Goal: Task Accomplishment & Management: Use online tool/utility

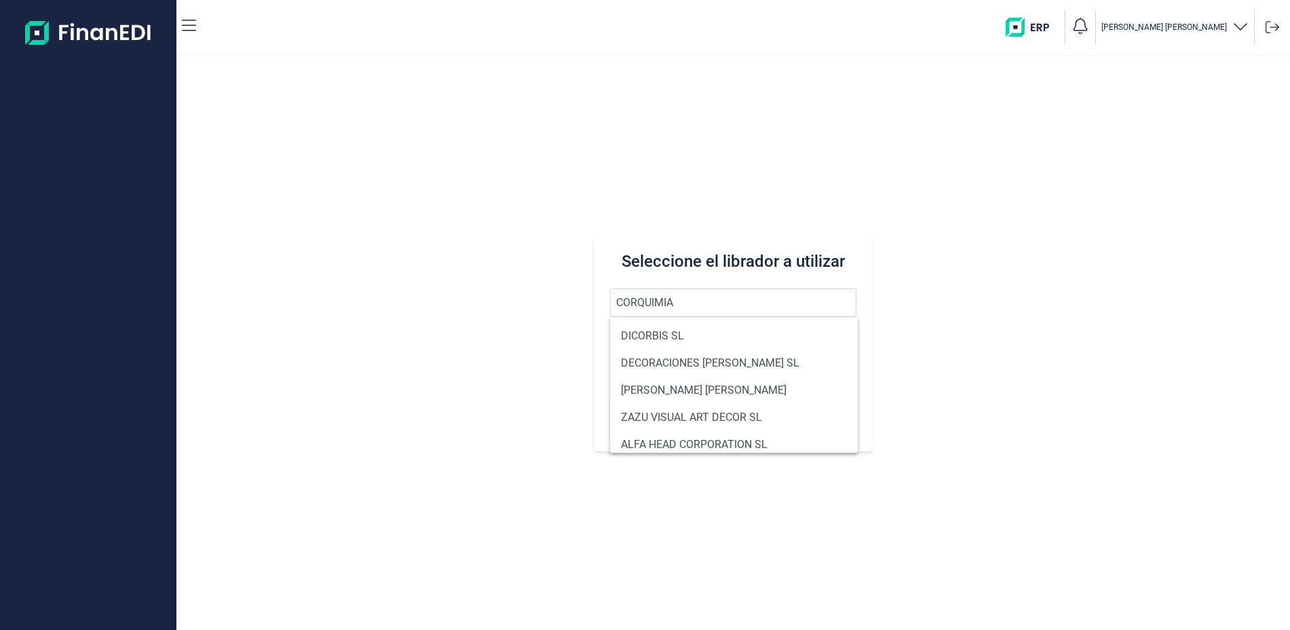
click at [724, 330] on li "DICORBIS SL" at bounding box center [734, 335] width 248 height 27
type input "DICORBIS SL"
type input "B90049446"
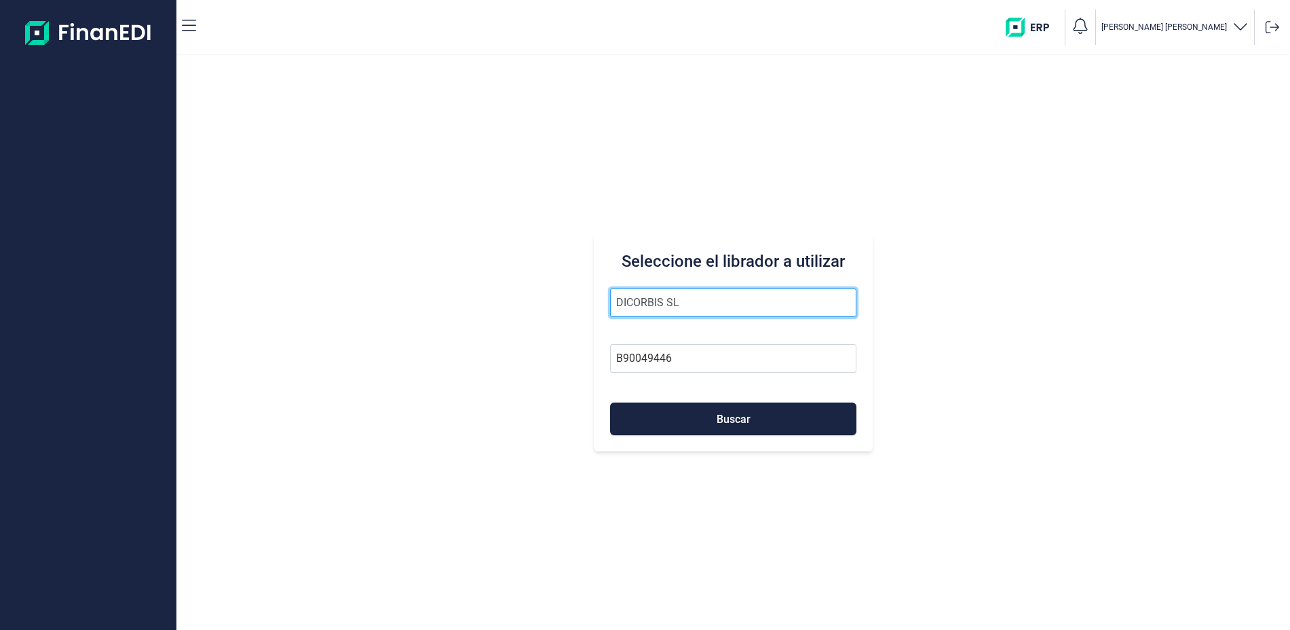
drag, startPoint x: 690, startPoint y: 300, endPoint x: 496, endPoint y: 298, distance: 194.8
click at [496, 298] on div "Seleccione el librador a utilizar DICORBIS SL B90049446 Buscar" at bounding box center [733, 343] width 1114 height 574
type input "CORQUIMIA"
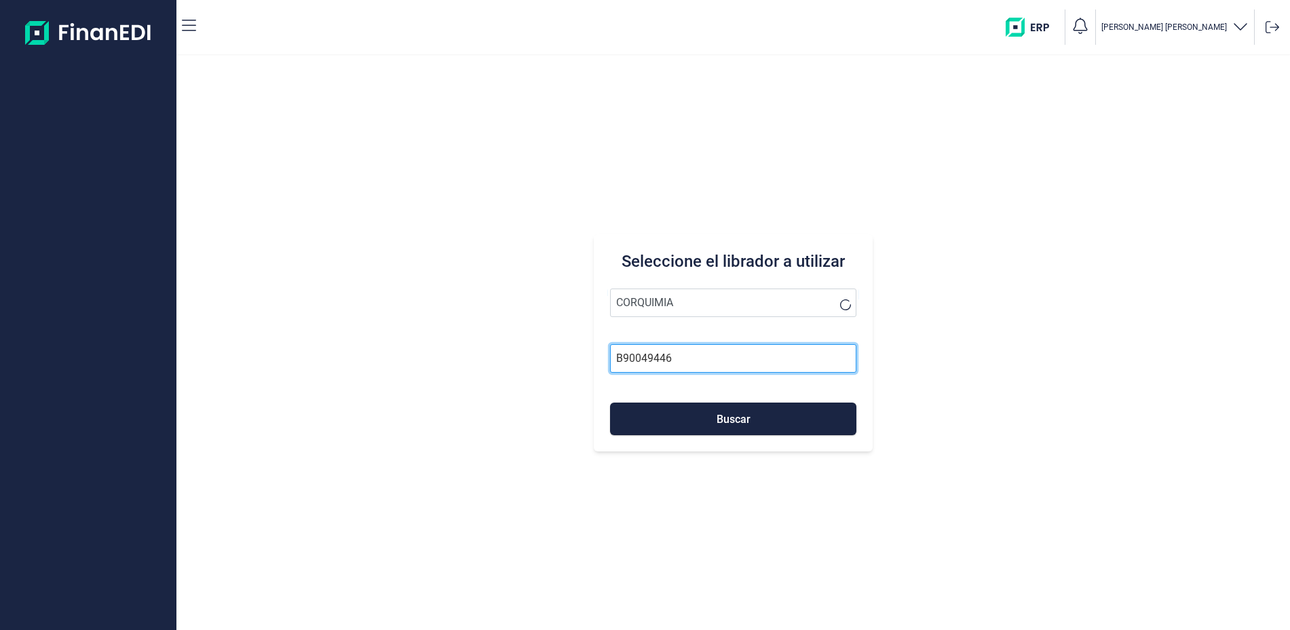
drag, startPoint x: 706, startPoint y: 358, endPoint x: 552, endPoint y: 350, distance: 154.3
click at [552, 350] on div "Seleccione el librador a utilizar CORQUIMIA B90049446 Buscar" at bounding box center [733, 343] width 1114 height 574
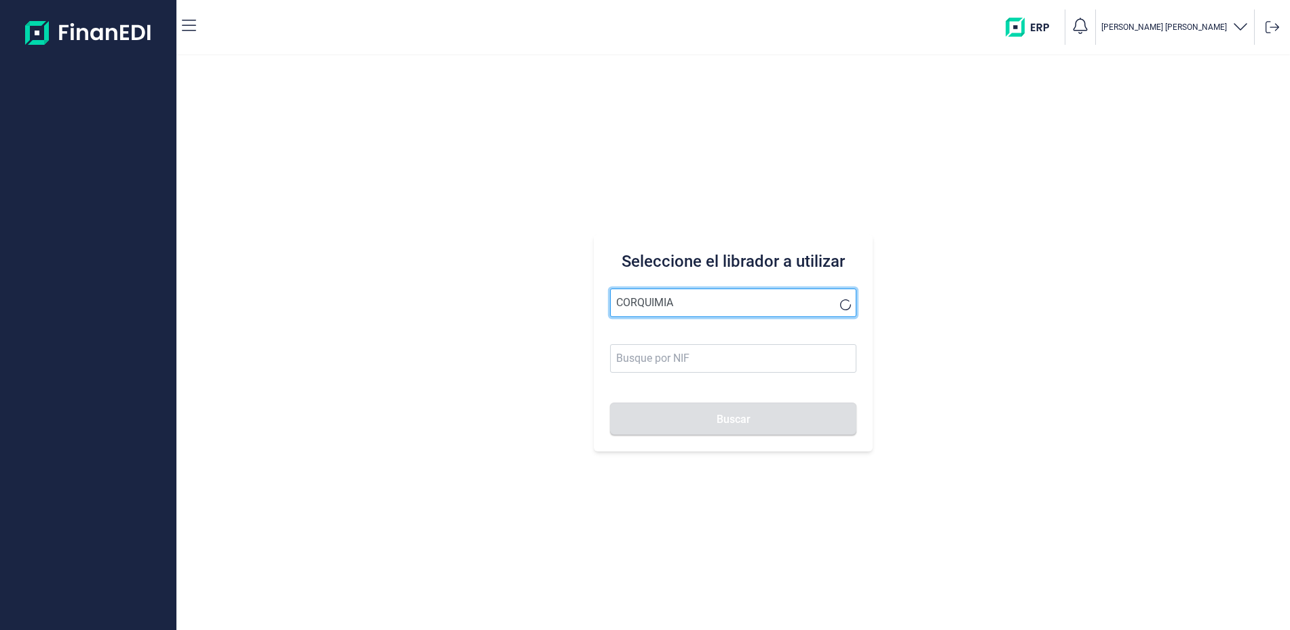
click at [709, 310] on input "CORQUIMIA" at bounding box center [733, 302] width 246 height 29
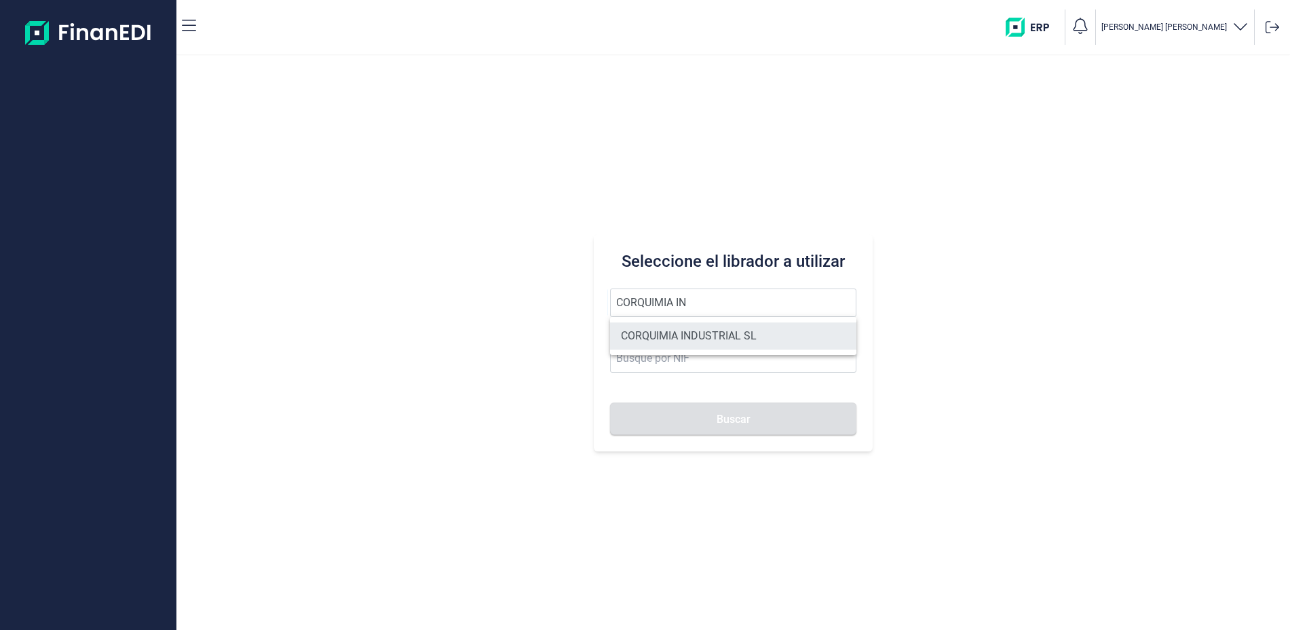
click at [725, 337] on li "CORQUIMIA INDUSTRIAL SL" at bounding box center [733, 335] width 246 height 27
type input "CORQUIMIA INDUSTRIAL SL"
type input "B64388721"
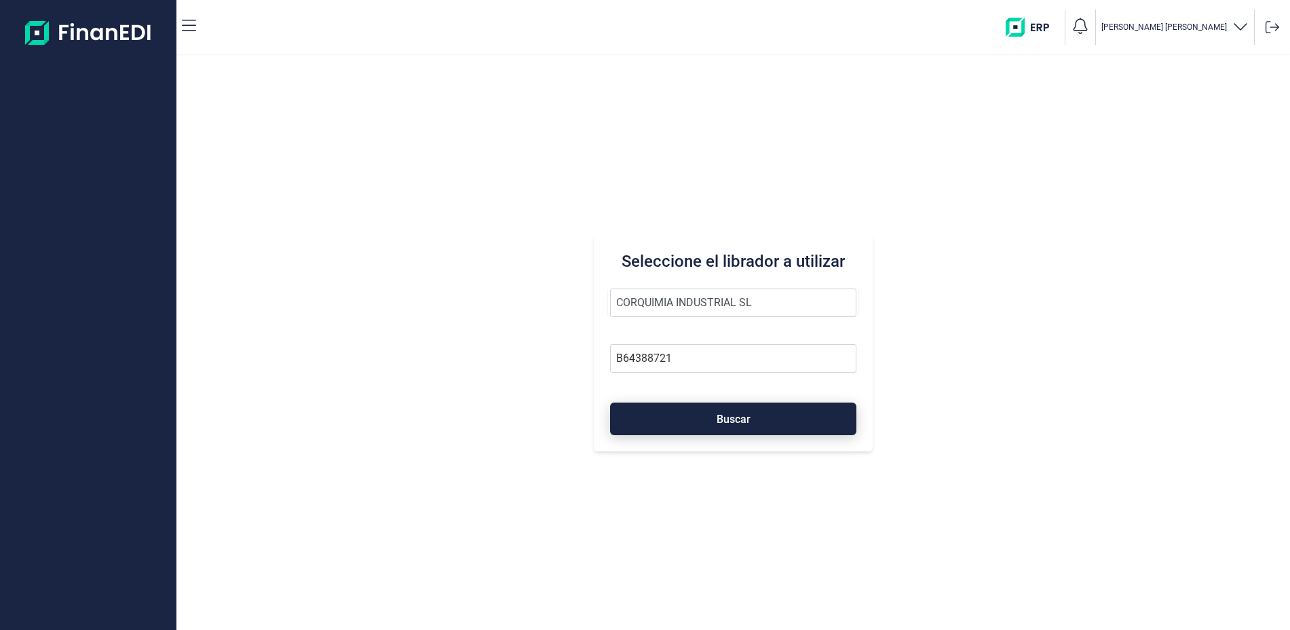
click at [739, 411] on button "Buscar" at bounding box center [733, 419] width 246 height 33
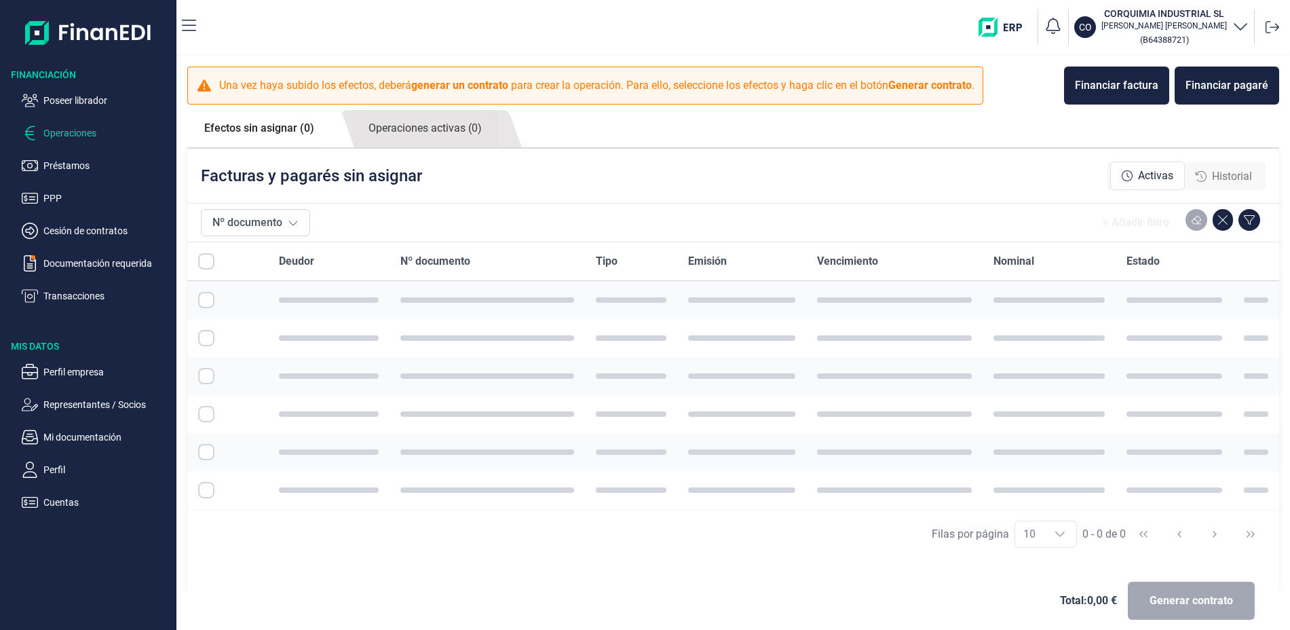
checkbox input "true"
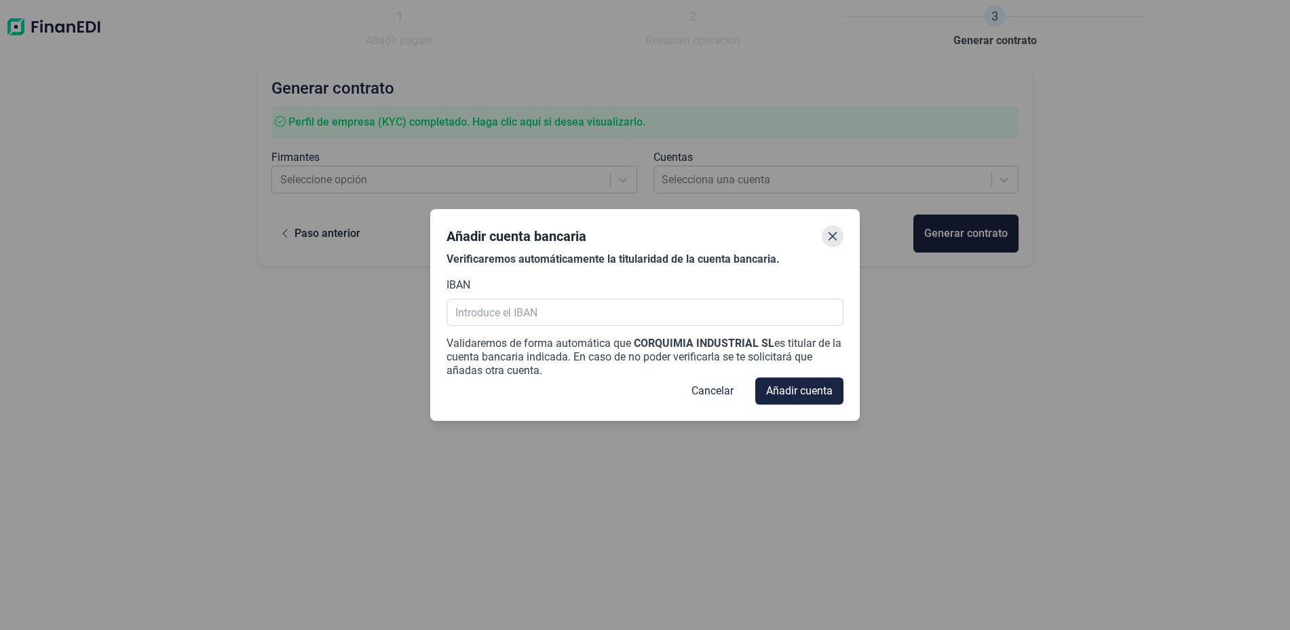
click at [838, 230] on button "Close" at bounding box center [833, 236] width 22 height 22
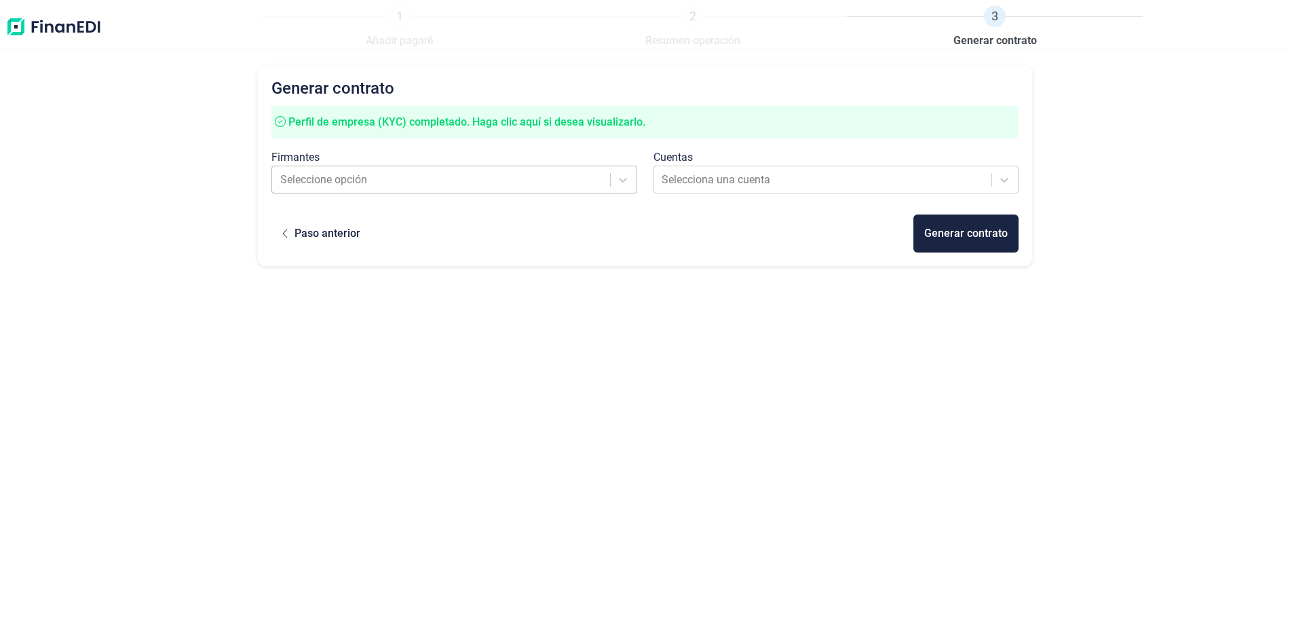
click at [500, 191] on div "Seleccione opción" at bounding box center [442, 180] width 337 height 24
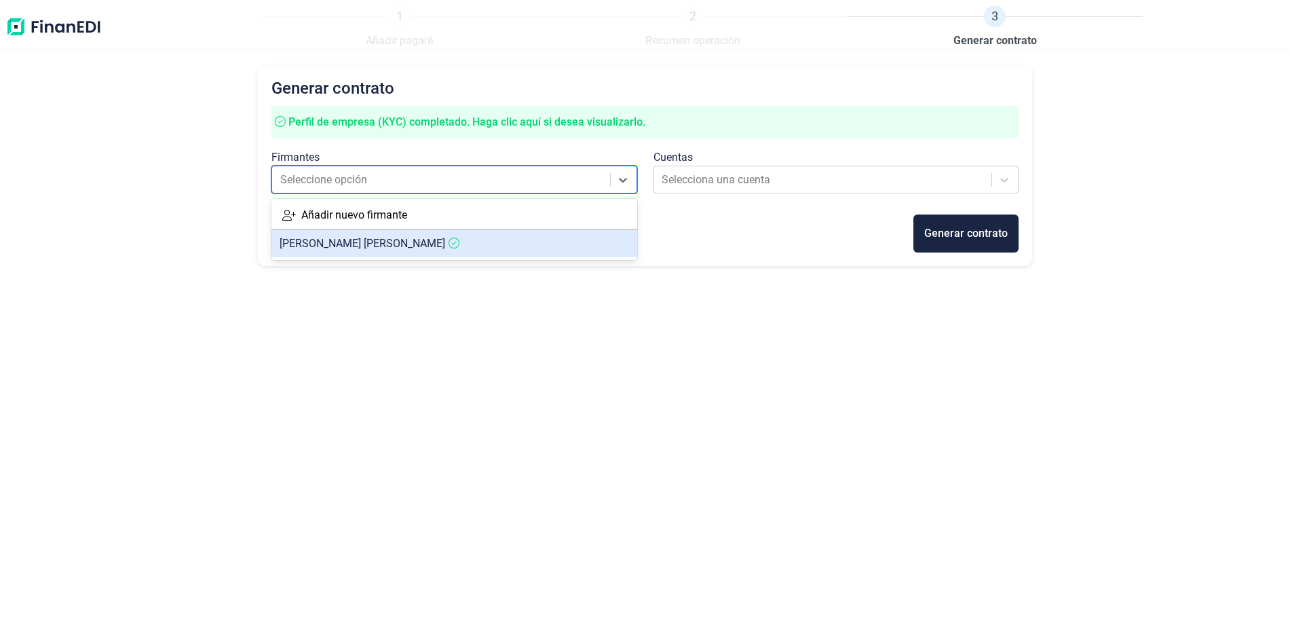
click at [460, 242] on icon at bounding box center [454, 243] width 11 height 11
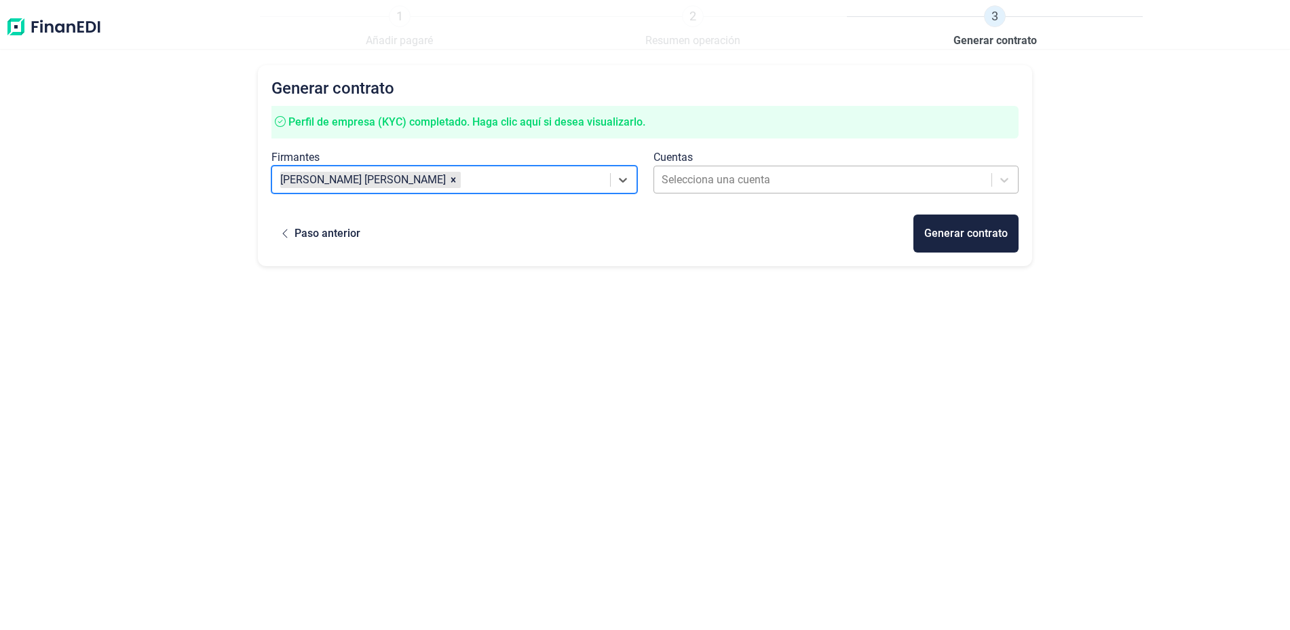
click at [779, 179] on div at bounding box center [823, 179] width 323 height 19
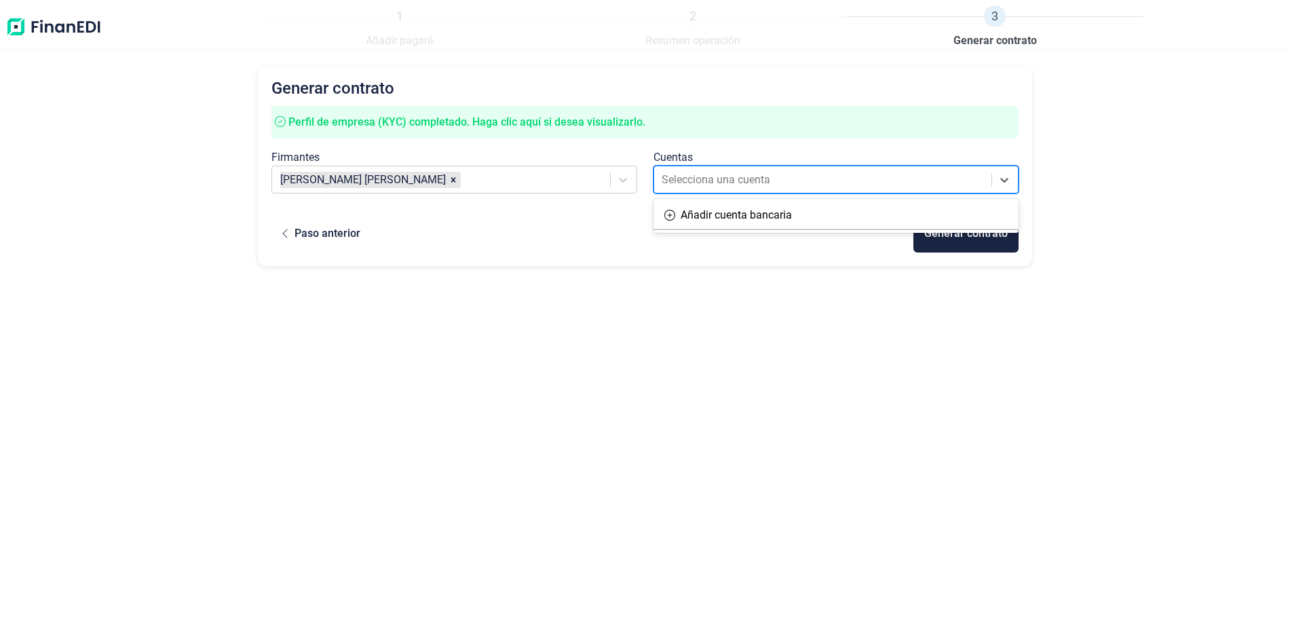
click at [714, 333] on div "Generar contrato Perfil de empresa (KYC) completado. [PERSON_NAME] clic aquí si…" at bounding box center [645, 323] width 775 height 517
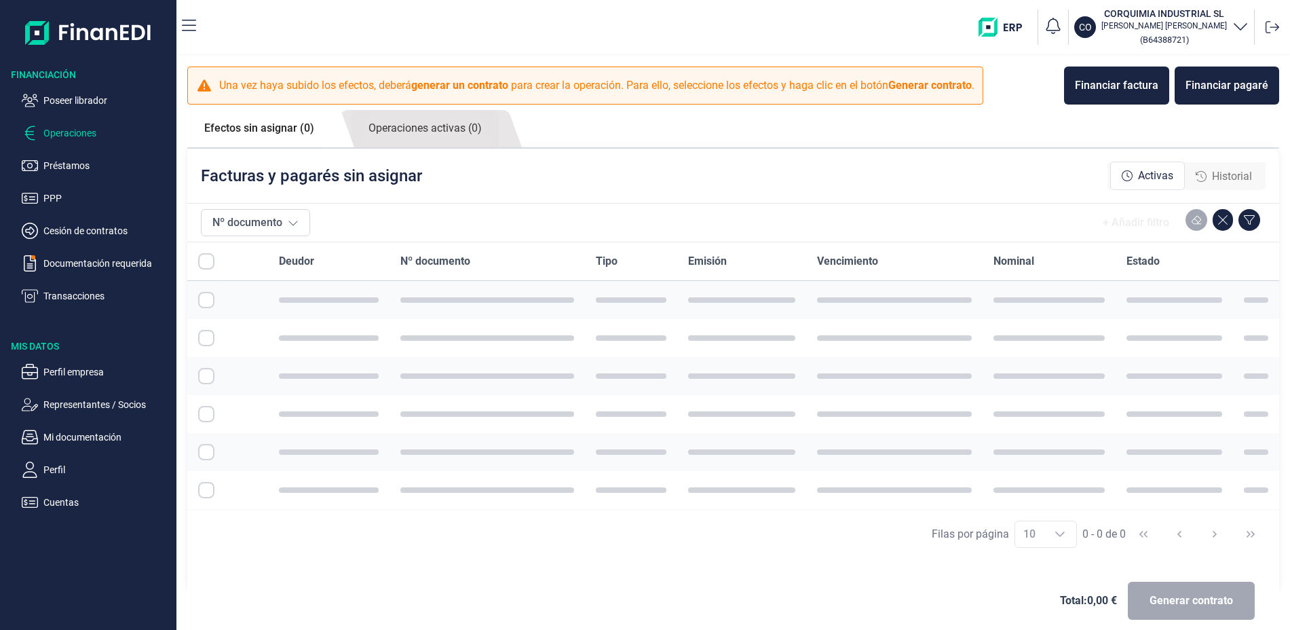
checkbox input "true"
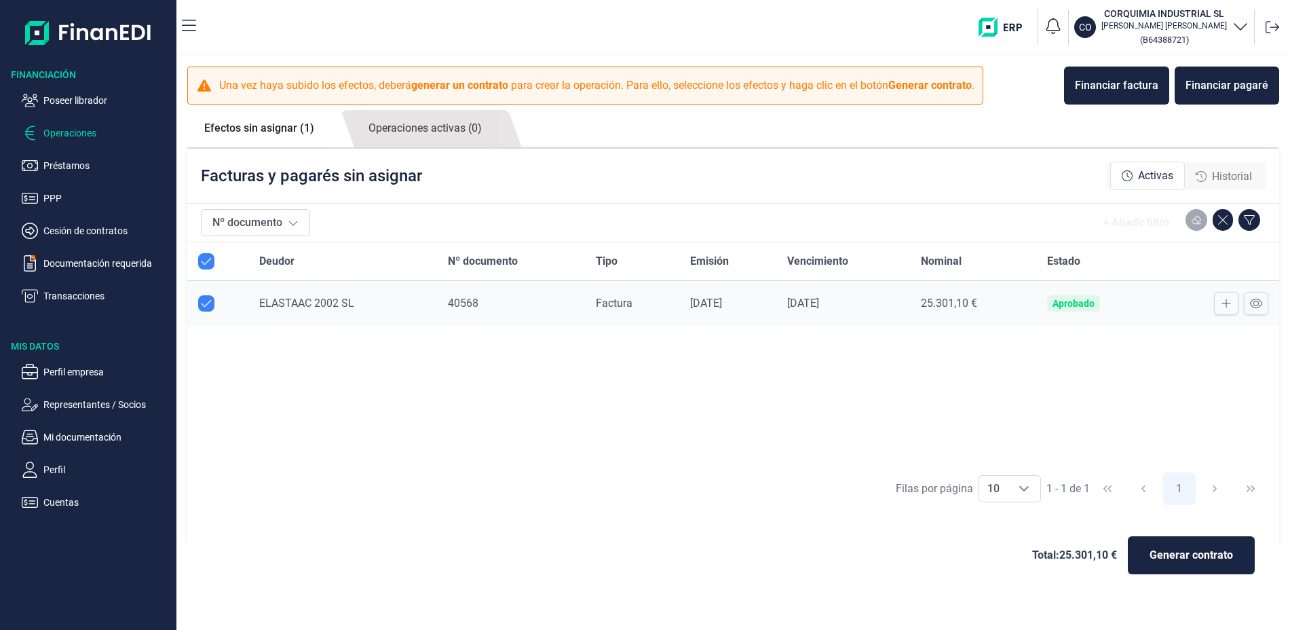
checkbox input "true"
click at [1254, 305] on icon at bounding box center [1256, 303] width 12 height 11
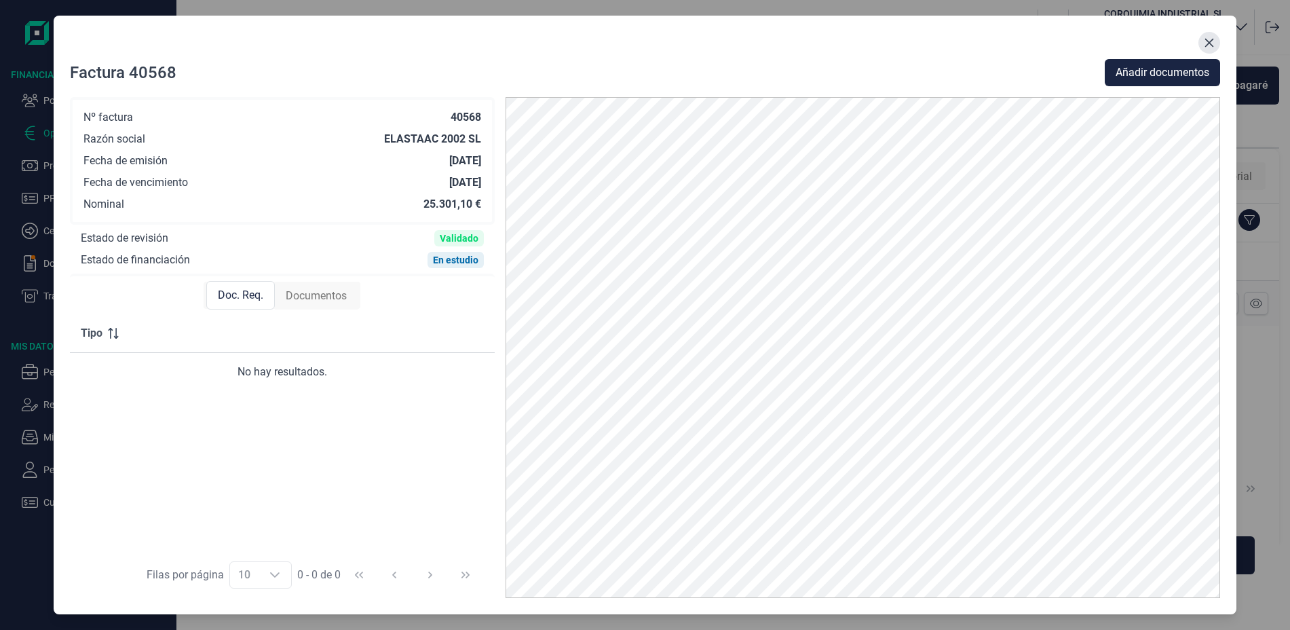
click at [1207, 42] on icon "Close" at bounding box center [1209, 42] width 11 height 11
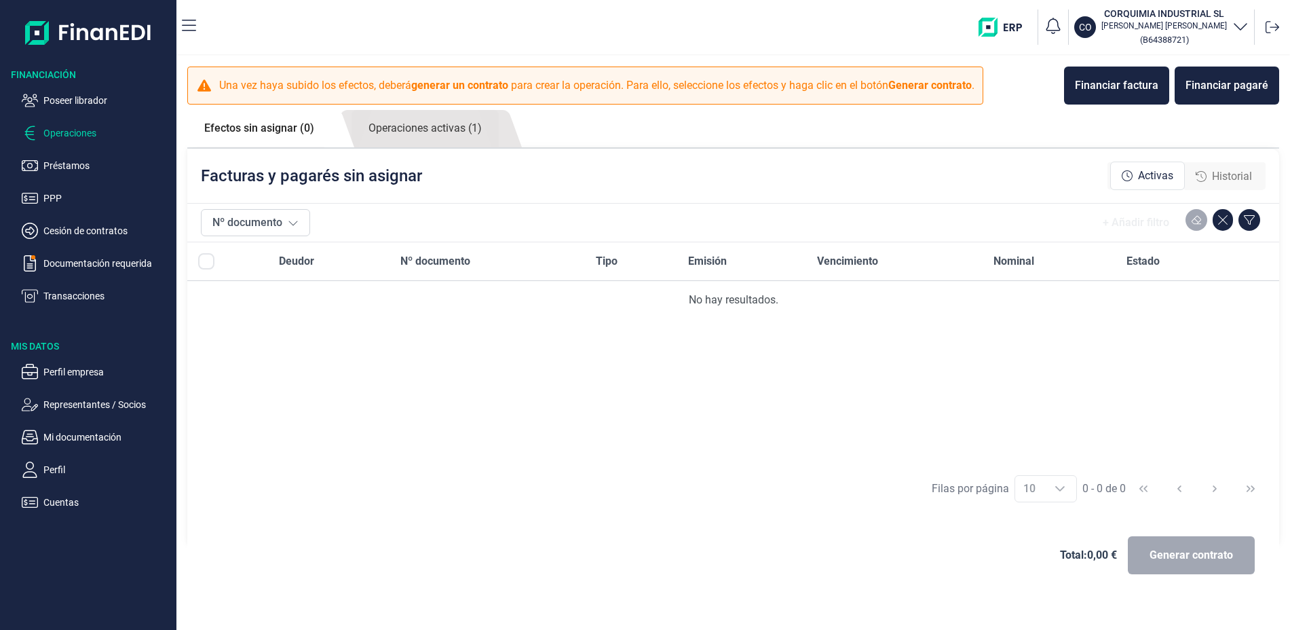
click at [1229, 174] on span "Historial" at bounding box center [1232, 176] width 40 height 16
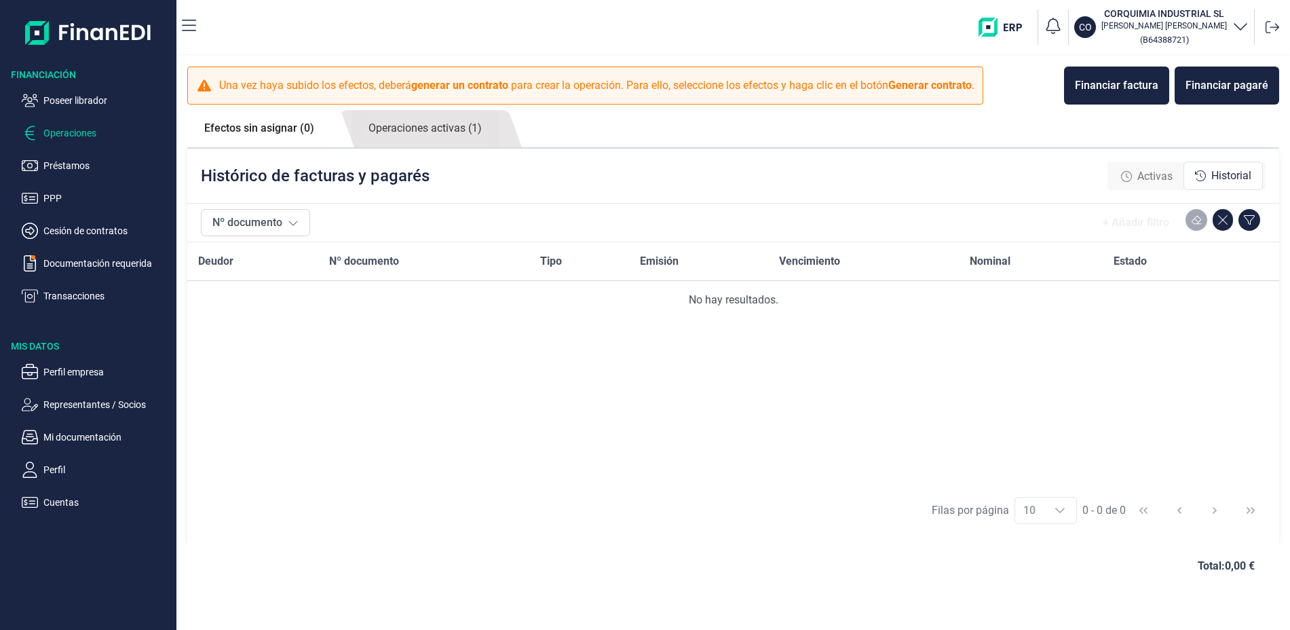
click at [1160, 182] on span "Activas" at bounding box center [1155, 176] width 35 height 16
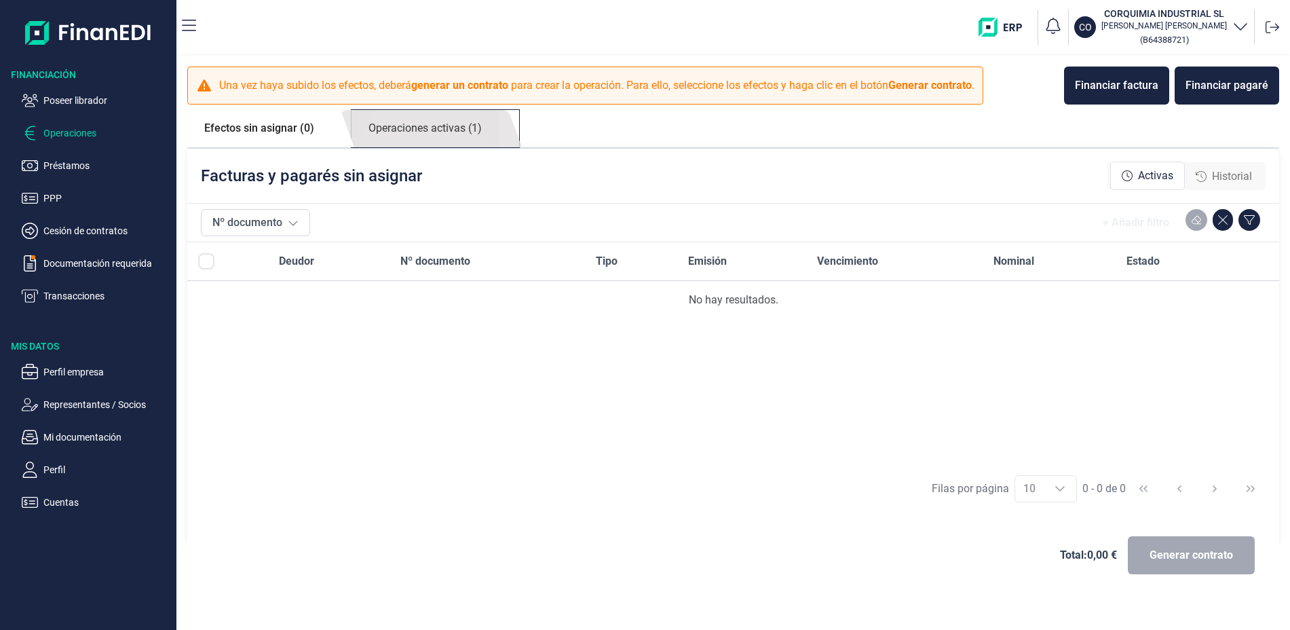
click at [464, 124] on link "Operaciones activas (1)" at bounding box center [425, 128] width 147 height 37
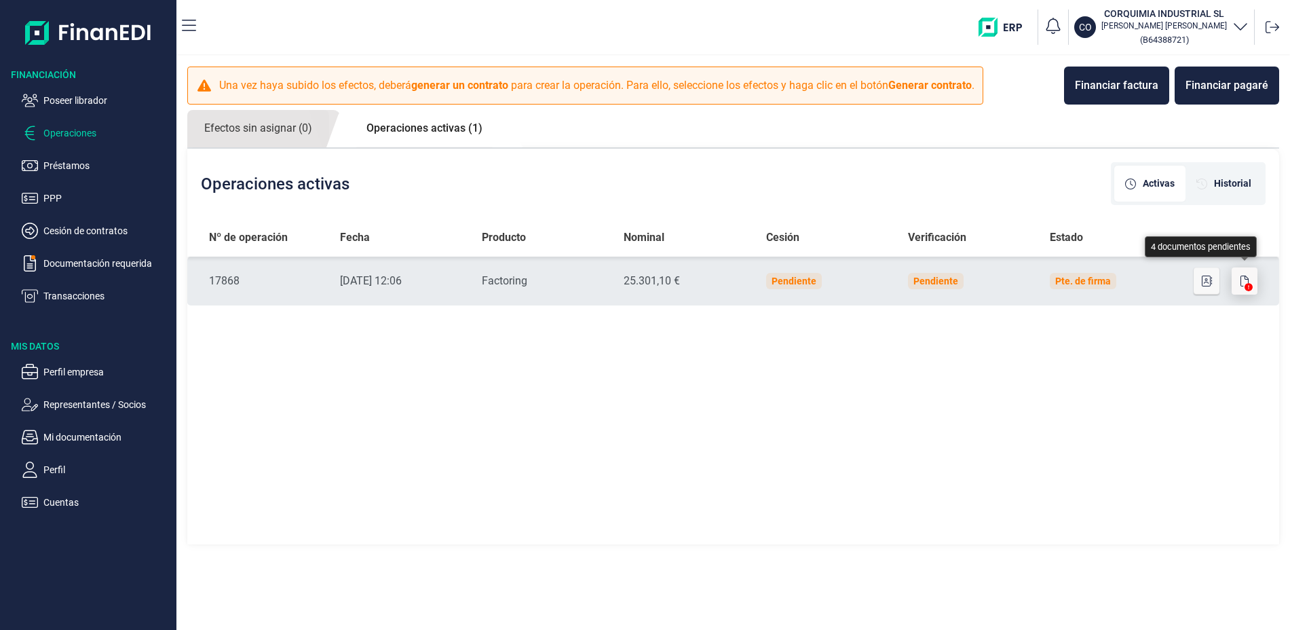
click at [1249, 282] on button "button" at bounding box center [1245, 280] width 26 height 27
